Goal: Task Accomplishment & Management: Complete application form

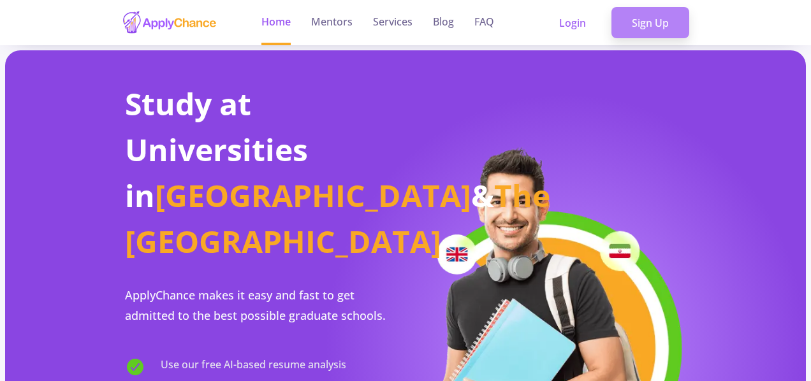
click at [635, 32] on link "Sign Up" at bounding box center [650, 23] width 78 height 32
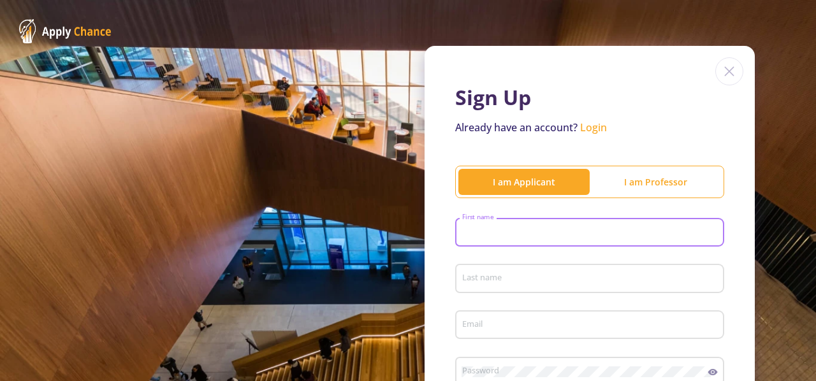
click at [481, 233] on input "First name" at bounding box center [592, 233] width 260 height 11
type input "[PERSON_NAME]"
type input "Sanaei"
click at [503, 331] on input "Email" at bounding box center [592, 325] width 260 height 11
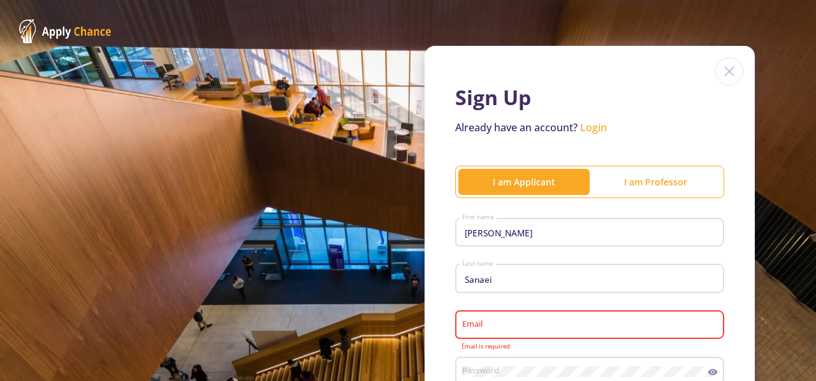
type input "[PERSON_NAME][EMAIL_ADDRESS][PERSON_NAME][DOMAIN_NAME]"
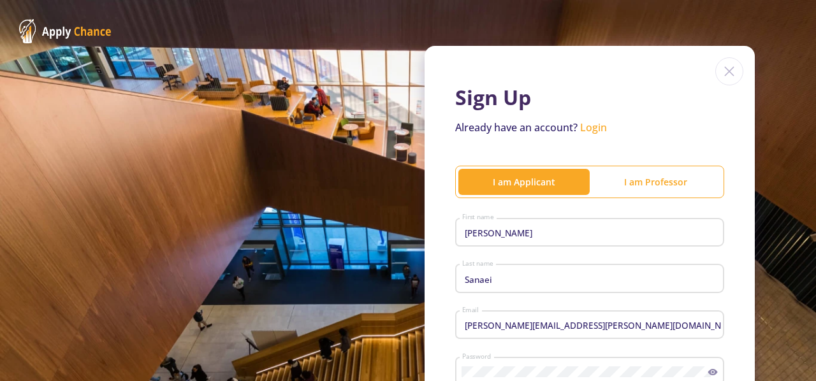
click at [591, 131] on link "Login" at bounding box center [593, 128] width 27 height 14
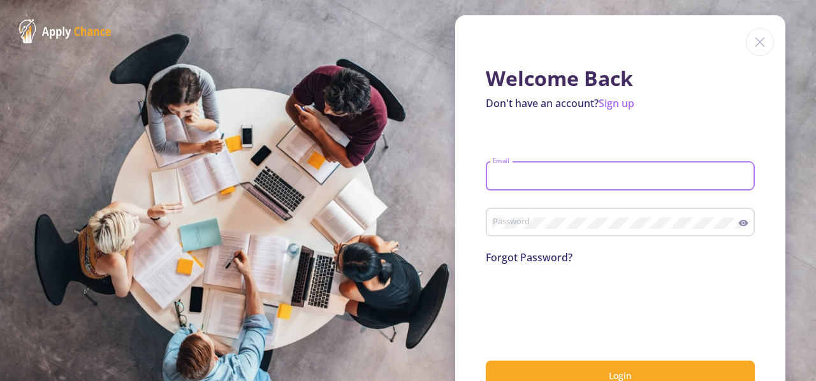
click at [537, 177] on input "Email" at bounding box center [622, 176] width 260 height 11
type input "[PERSON_NAME][EMAIL_ADDRESS][PERSON_NAME][DOMAIN_NAME]"
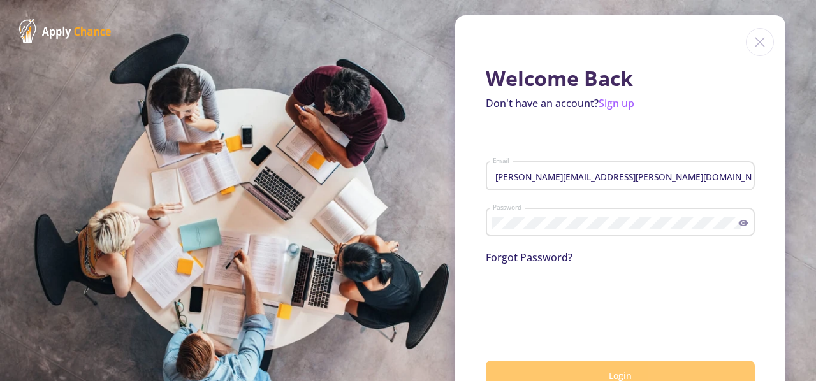
click at [553, 370] on button "Login" at bounding box center [620, 376] width 269 height 30
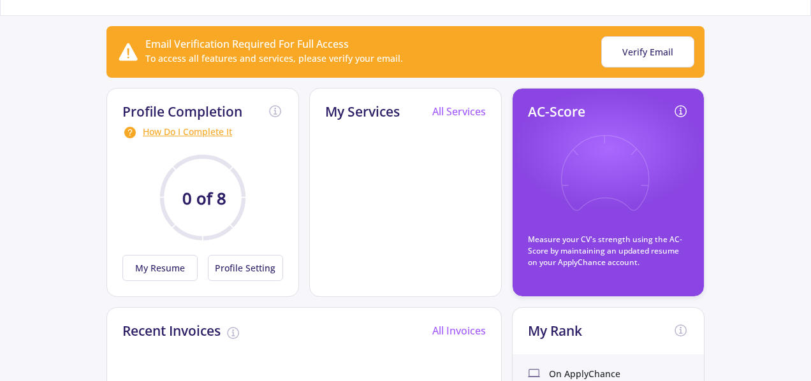
scroll to position [94, 0]
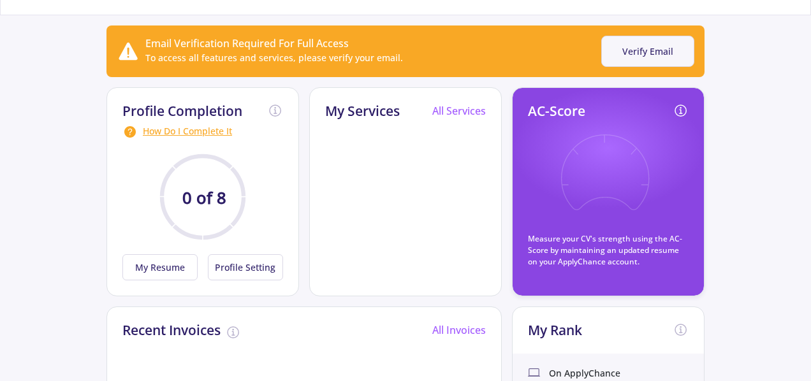
click at [625, 52] on button "Verify Email" at bounding box center [647, 51] width 93 height 31
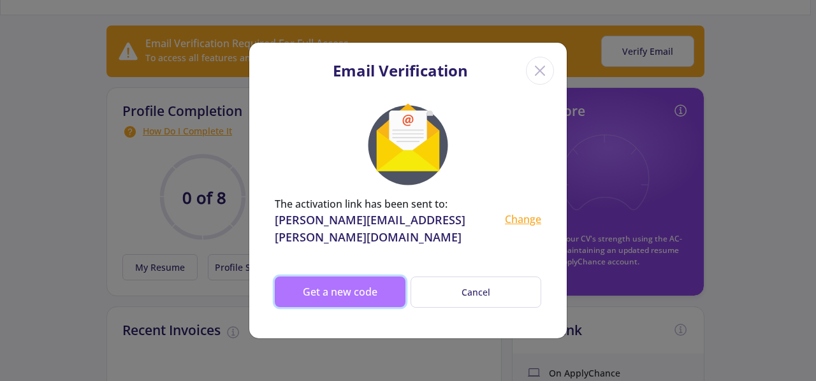
click at [397, 280] on button "Get a new code" at bounding box center [340, 292] width 131 height 31
click at [395, 277] on button "Get a new code" at bounding box center [340, 292] width 131 height 31
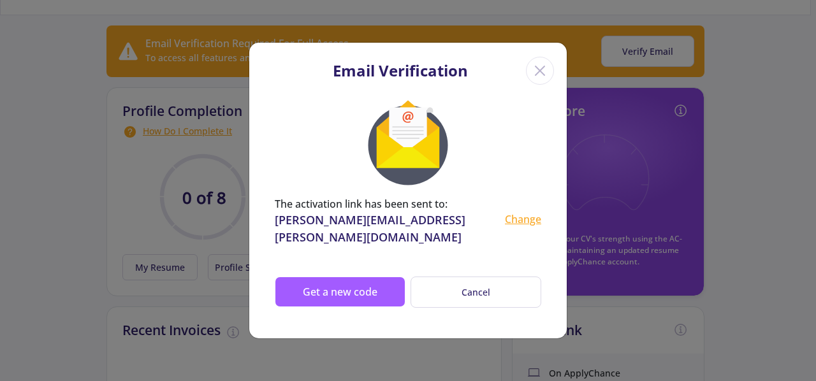
click at [535, 75] on icon "Close" at bounding box center [540, 71] width 20 height 20
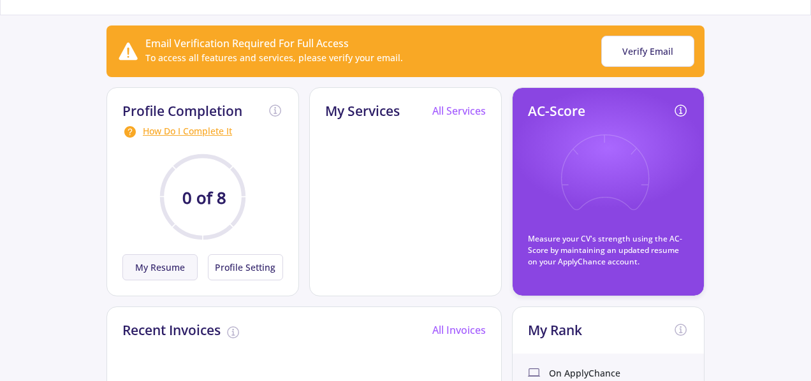
click at [187, 265] on button "My Resume" at bounding box center [159, 267] width 75 height 26
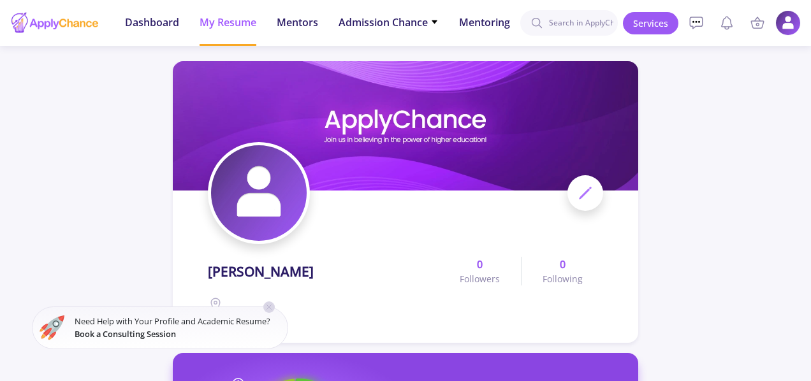
click at [270, 313] on div "Need Help with Your Profile and Academic Resume? Book a Consulting Session" at bounding box center [160, 327] width 241 height 31
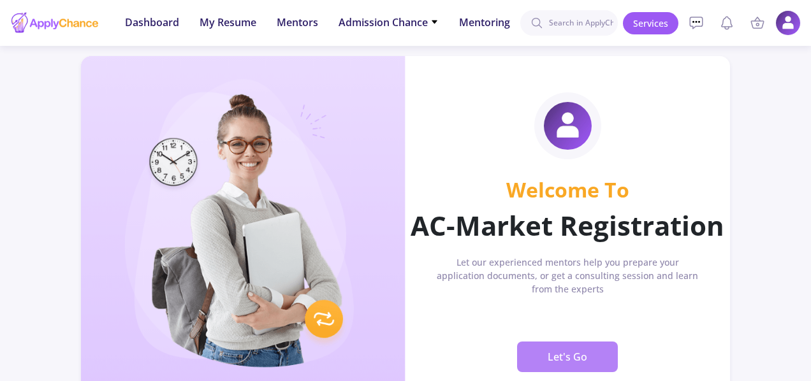
click at [564, 356] on span "Let's Go" at bounding box center [568, 357] width 40 height 20
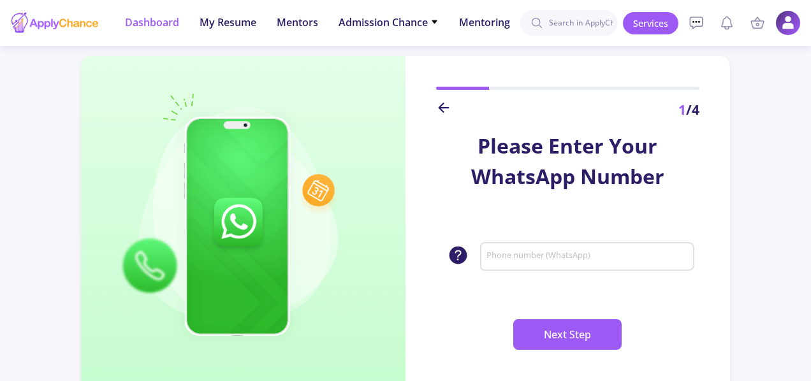
click at [147, 18] on span "Dashboard" at bounding box center [152, 22] width 54 height 15
